Goal: Information Seeking & Learning: Learn about a topic

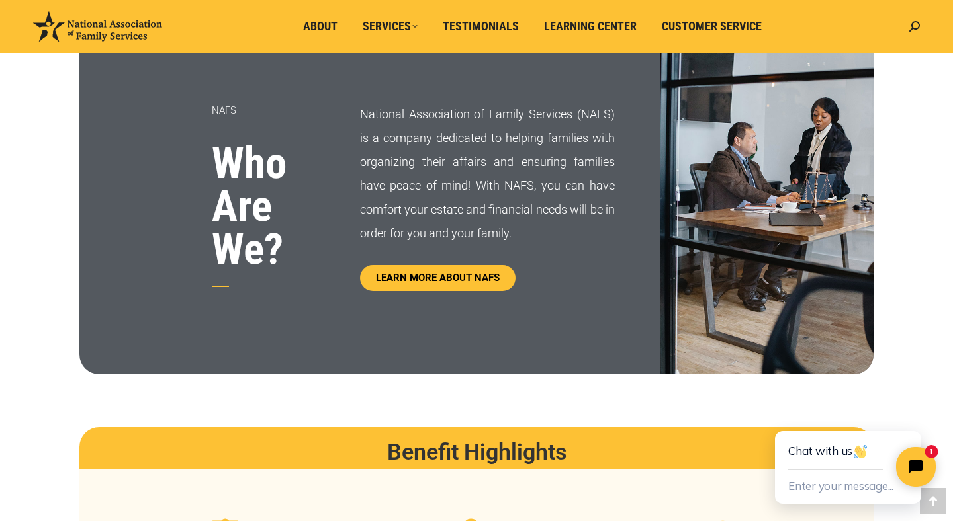
scroll to position [695, 0]
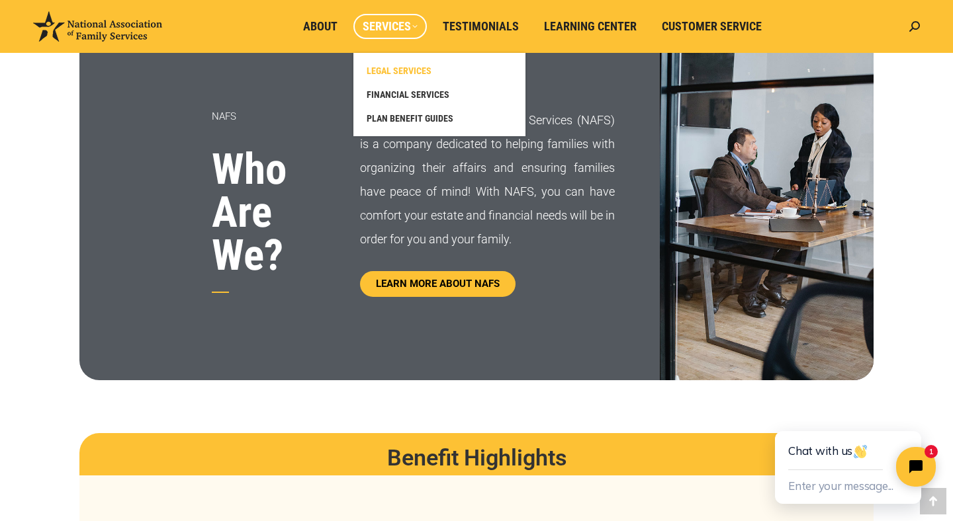
click at [399, 73] on span "LEGAL SERVICES" at bounding box center [398, 71] width 65 height 12
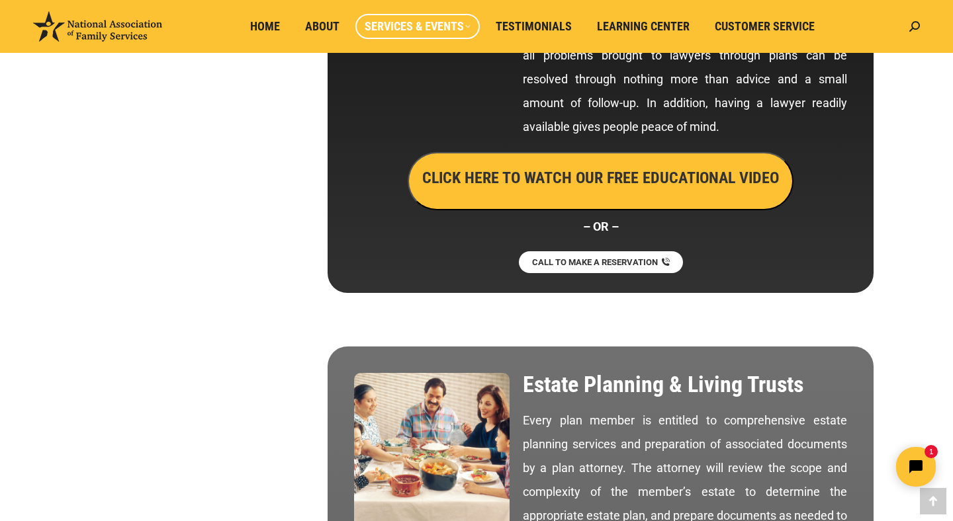
scroll to position [897, 0]
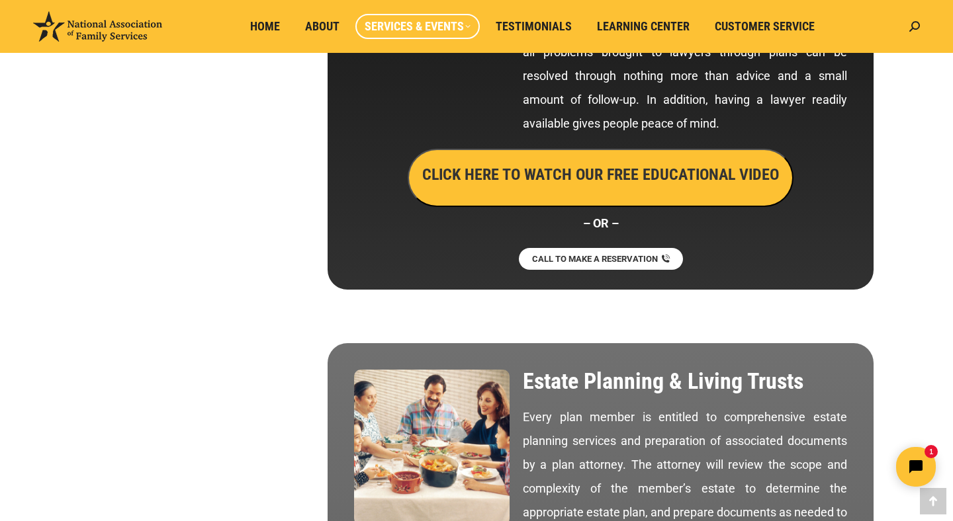
click at [580, 178] on h3 "CLICK HERE TO WATCH OUR FREE EDUCATIONAL VIDEO" at bounding box center [600, 174] width 357 height 22
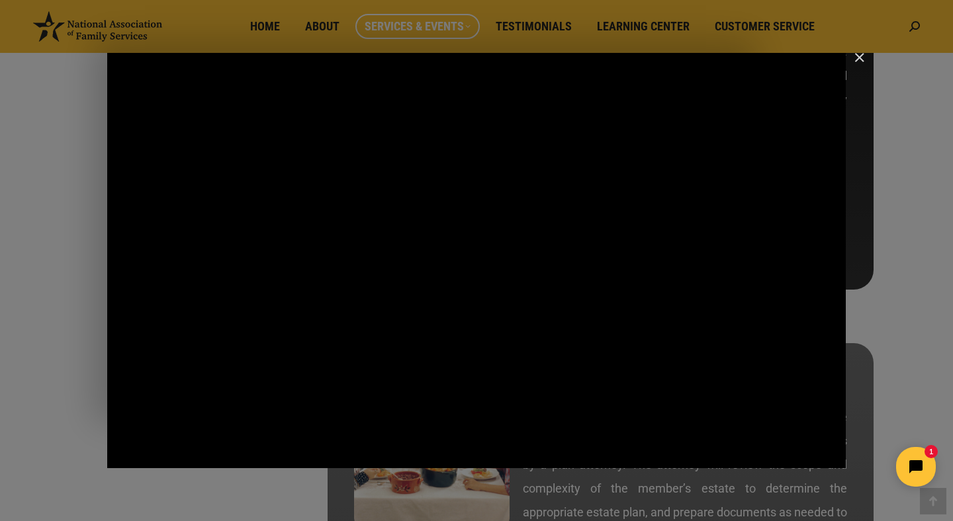
click at [855, 60] on img "Close" at bounding box center [853, 63] width 22 height 22
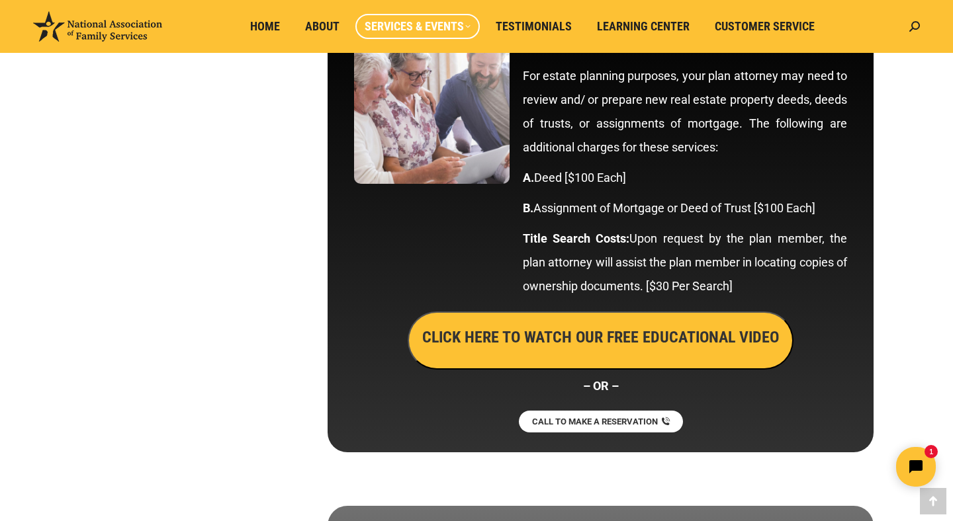
scroll to position [3044, 0]
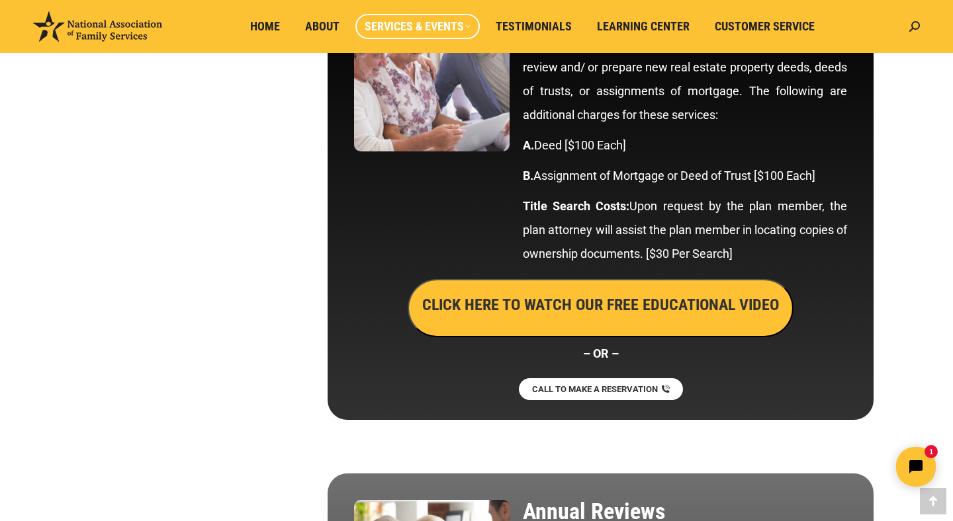
click at [652, 309] on h3 "CLICK HERE TO WATCH OUR FREE EDUCATIONAL VIDEO" at bounding box center [600, 305] width 357 height 22
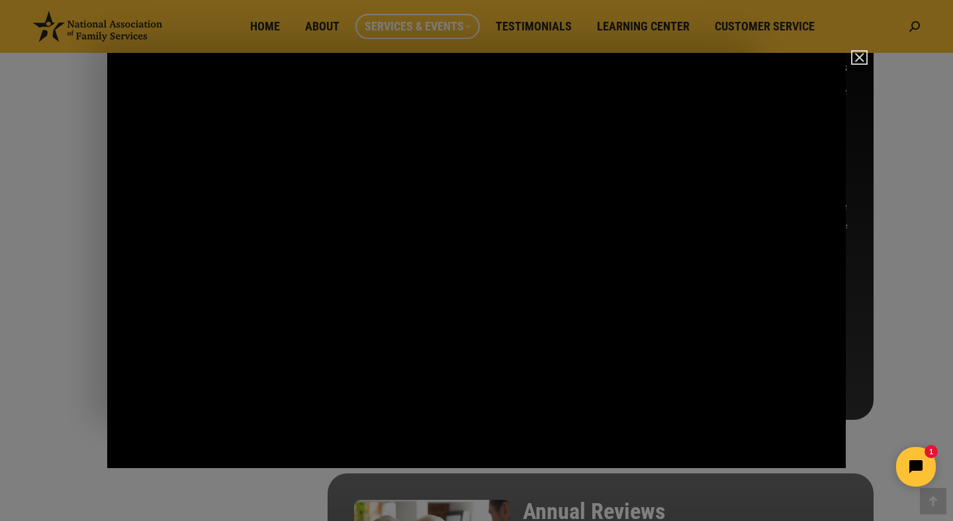
click at [855, 58] on img "Close" at bounding box center [853, 63] width 22 height 22
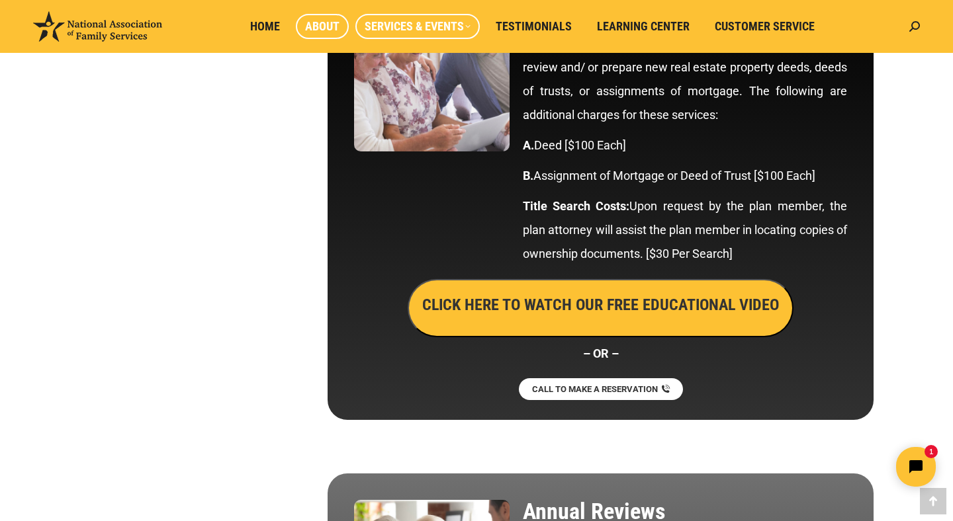
click at [330, 17] on link "About" at bounding box center [322, 26] width 53 height 25
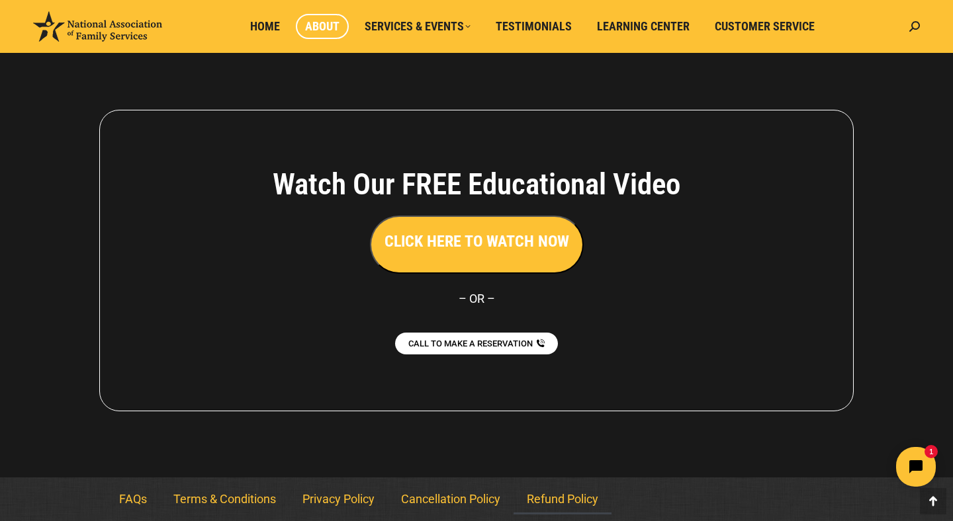
click at [556, 511] on link "Refund Policy" at bounding box center [562, 499] width 98 height 30
